Goal: Book appointment/travel/reservation

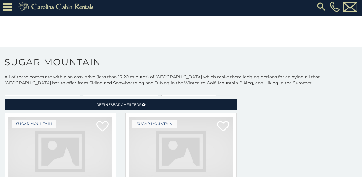
scroll to position [1342, 0]
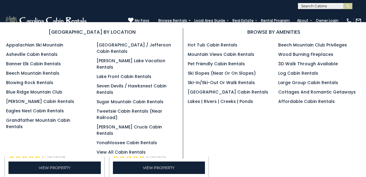
scroll to position [646, 0]
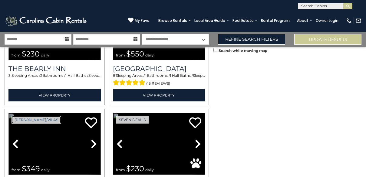
click at [27, 116] on link "[PERSON_NAME]/Vilas" at bounding box center [37, 120] width 50 height 8
